Goal: Information Seeking & Learning: Check status

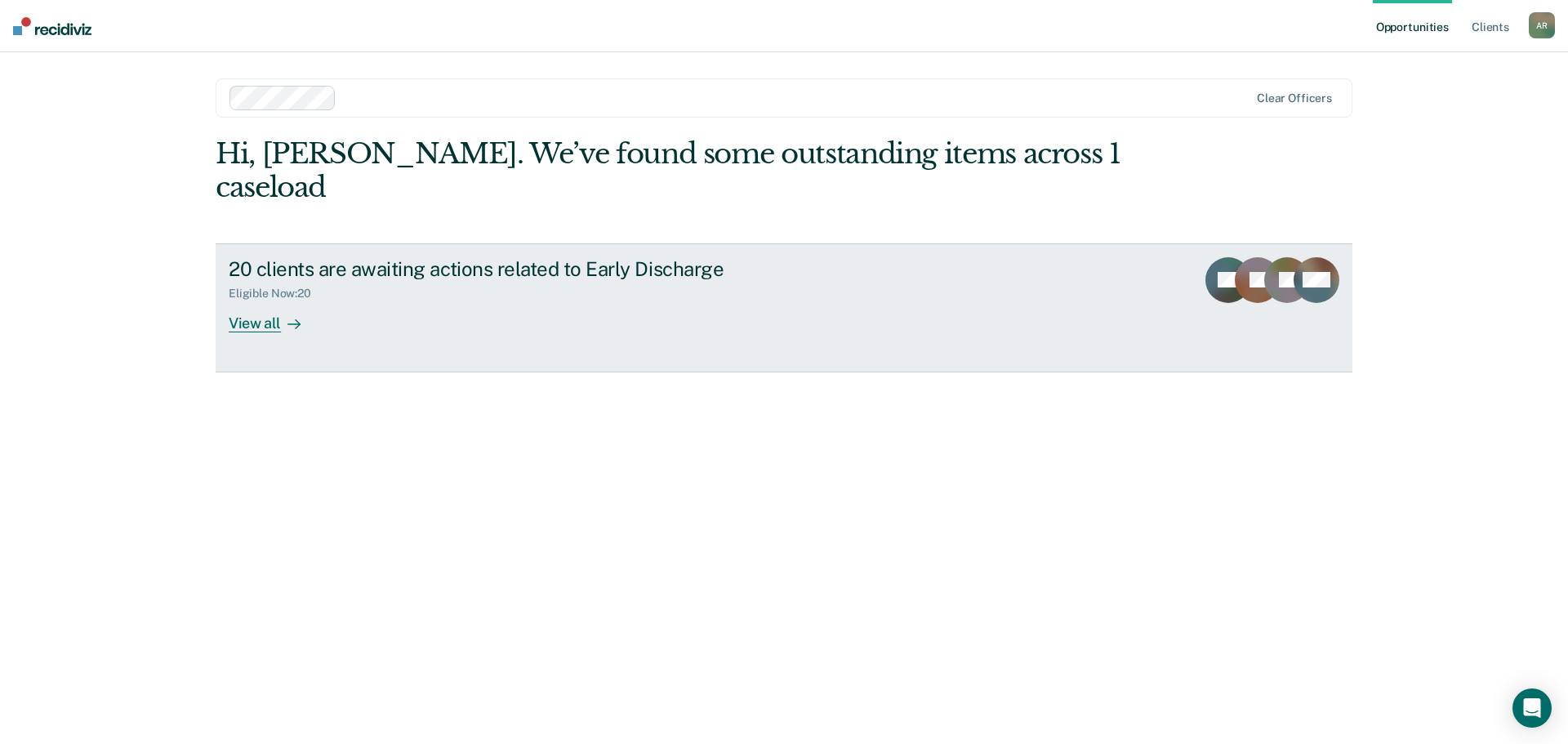
click at [273, 301] on div "View all" at bounding box center [274, 317] width 91 height 32
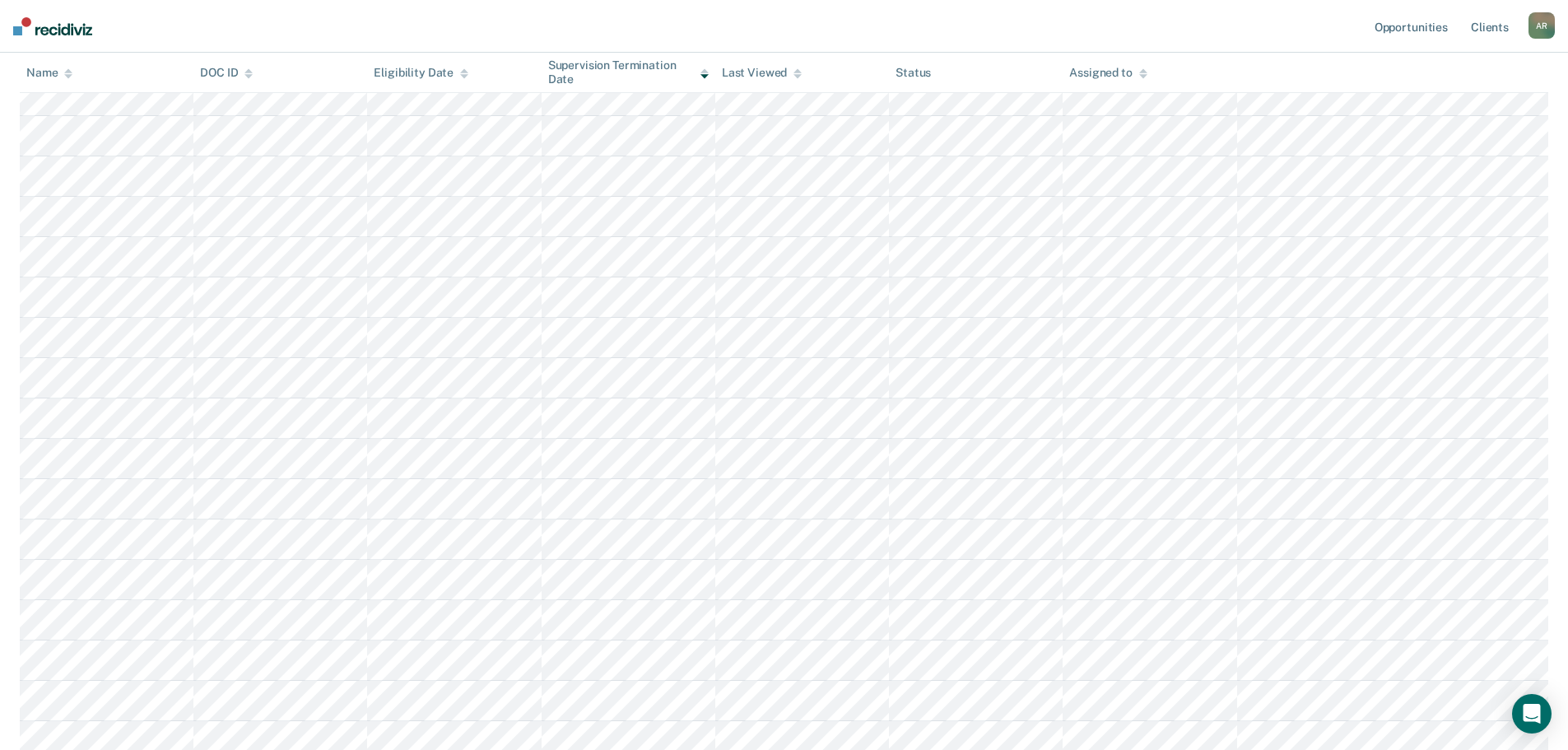
scroll to position [247, 0]
